Goal: Information Seeking & Learning: Learn about a topic

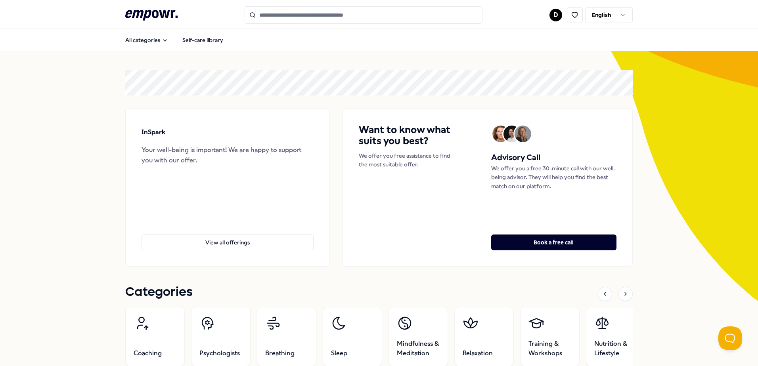
drag, startPoint x: 291, startPoint y: 19, endPoint x: 314, endPoint y: 22, distance: 22.8
click at [291, 19] on input "Search for products, categories or subcategories" at bounding box center [364, 14] width 238 height 17
click at [305, 14] on input "Search for products, categories or subcategories" at bounding box center [364, 14] width 238 height 17
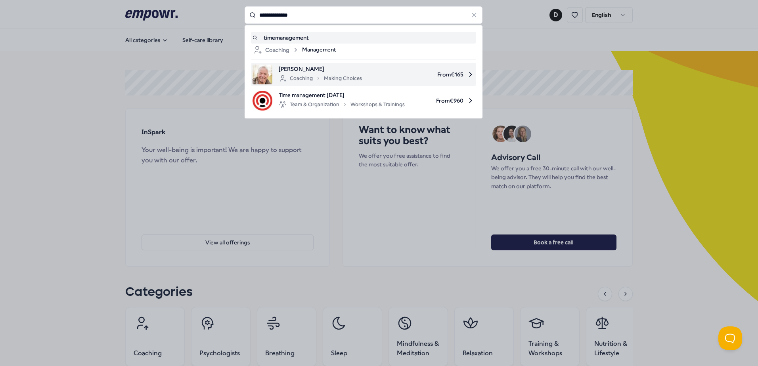
click at [292, 70] on span "[PERSON_NAME]" at bounding box center [320, 69] width 83 height 9
type input "**********"
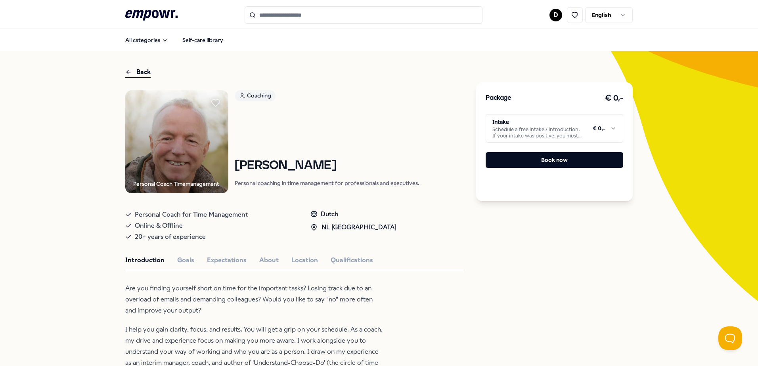
click at [621, 15] on html ".empowr-logo_svg__cls-1{fill:#03032f} D English All categories Self-care librar…" at bounding box center [379, 183] width 758 height 366
click at [415, 13] on input "Search for products, categories or subcategories" at bounding box center [364, 14] width 238 height 17
click at [285, 15] on input "Search for products, categories or subcategories" at bounding box center [364, 14] width 238 height 17
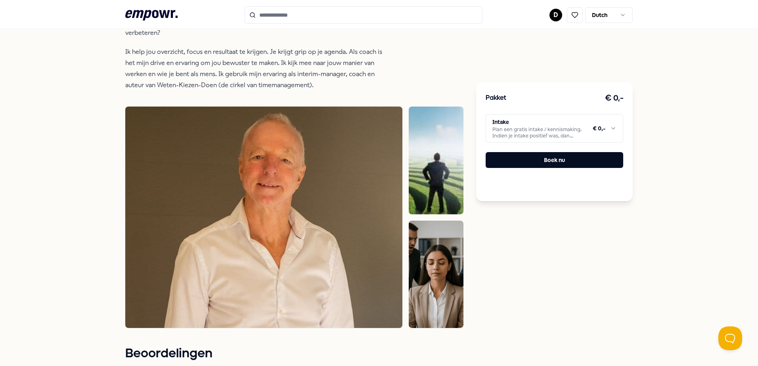
scroll to position [238, 0]
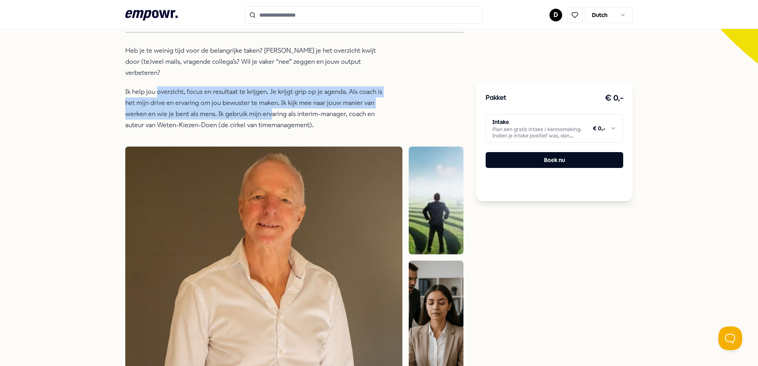
drag, startPoint x: 155, startPoint y: 79, endPoint x: 268, endPoint y: 100, distance: 114.5
click at [268, 100] on p "Ik help jou overzicht, focus en resultaat te krijgen. Je krijgt grip op je agen…" at bounding box center [254, 108] width 258 height 44
click at [425, 94] on div "Personal Coach Timemanagement Coaching [PERSON_NAME] Personal coaching timemana…" at bounding box center [294, 367] width 338 height 1031
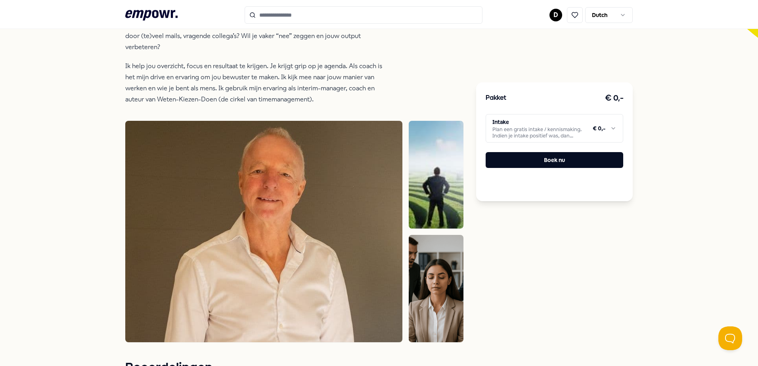
scroll to position [278, 0]
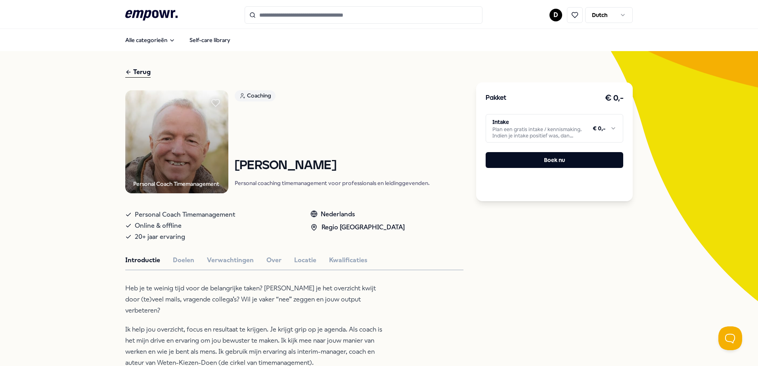
click at [302, 12] on input "Search for products, categories or subcategories" at bounding box center [364, 14] width 238 height 17
click at [302, 15] on input "Search for products, categories or subcategories" at bounding box center [364, 14] width 238 height 17
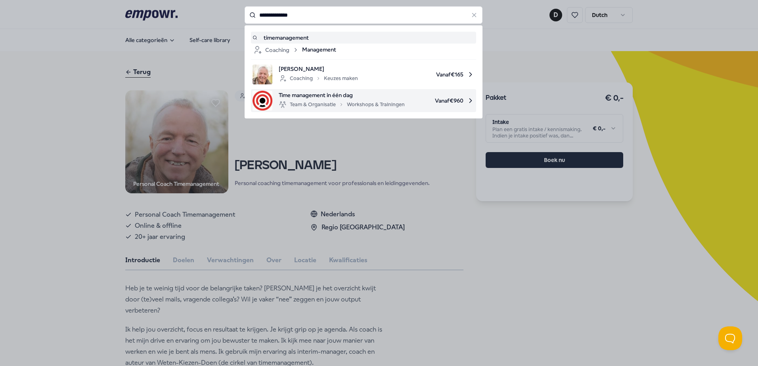
click at [324, 97] on span "Time management in één dag" at bounding box center [342, 95] width 126 height 9
type input "**********"
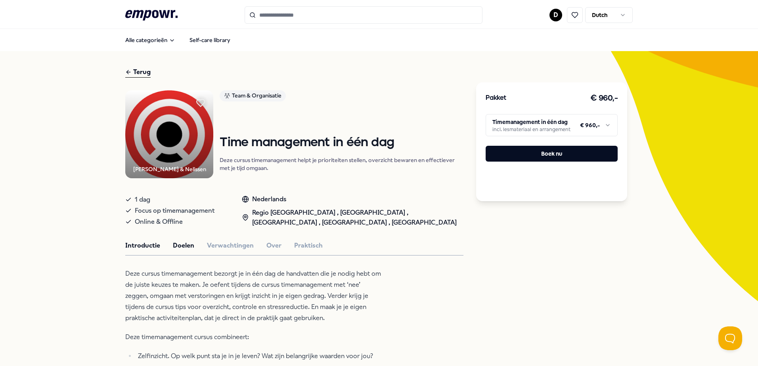
click at [188, 245] on button "Doelen" at bounding box center [183, 246] width 21 height 10
